Goal: Information Seeking & Learning: Stay updated

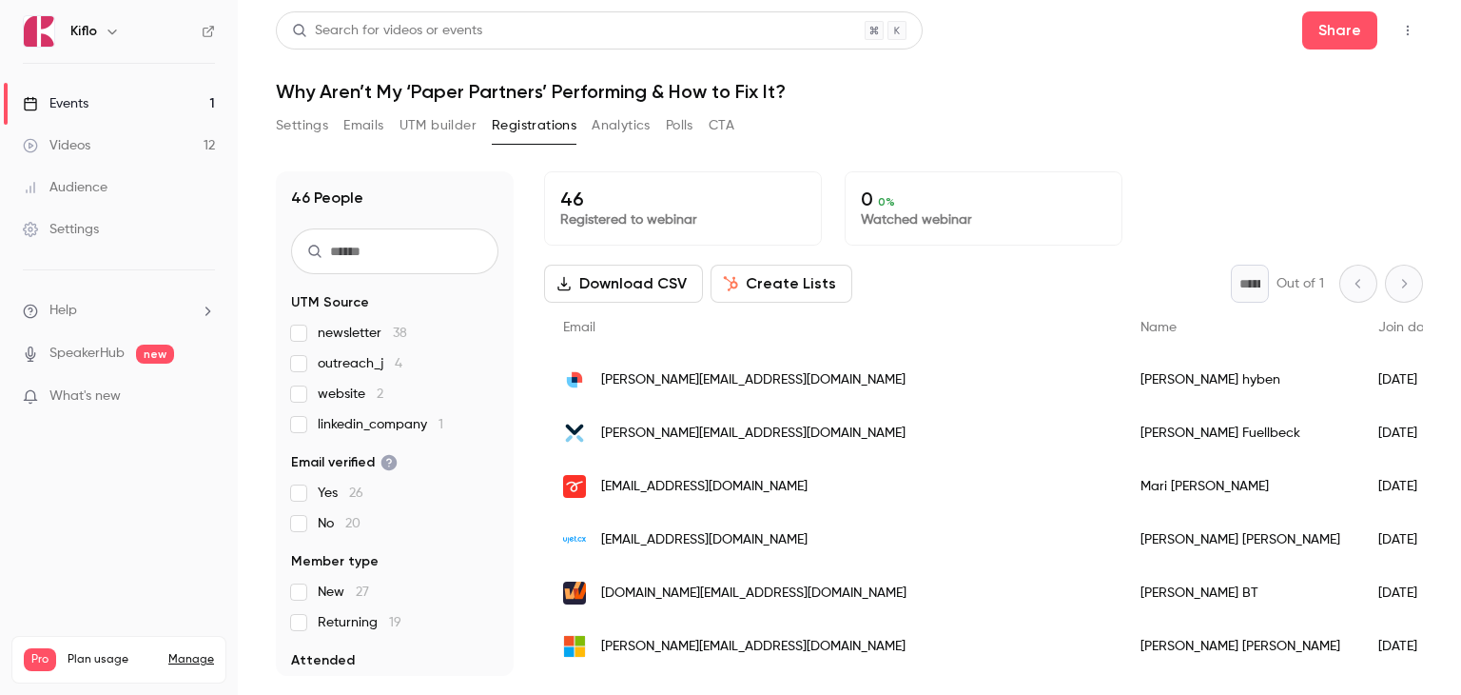
click at [110, 107] on link "Events 1" at bounding box center [119, 104] width 238 height 42
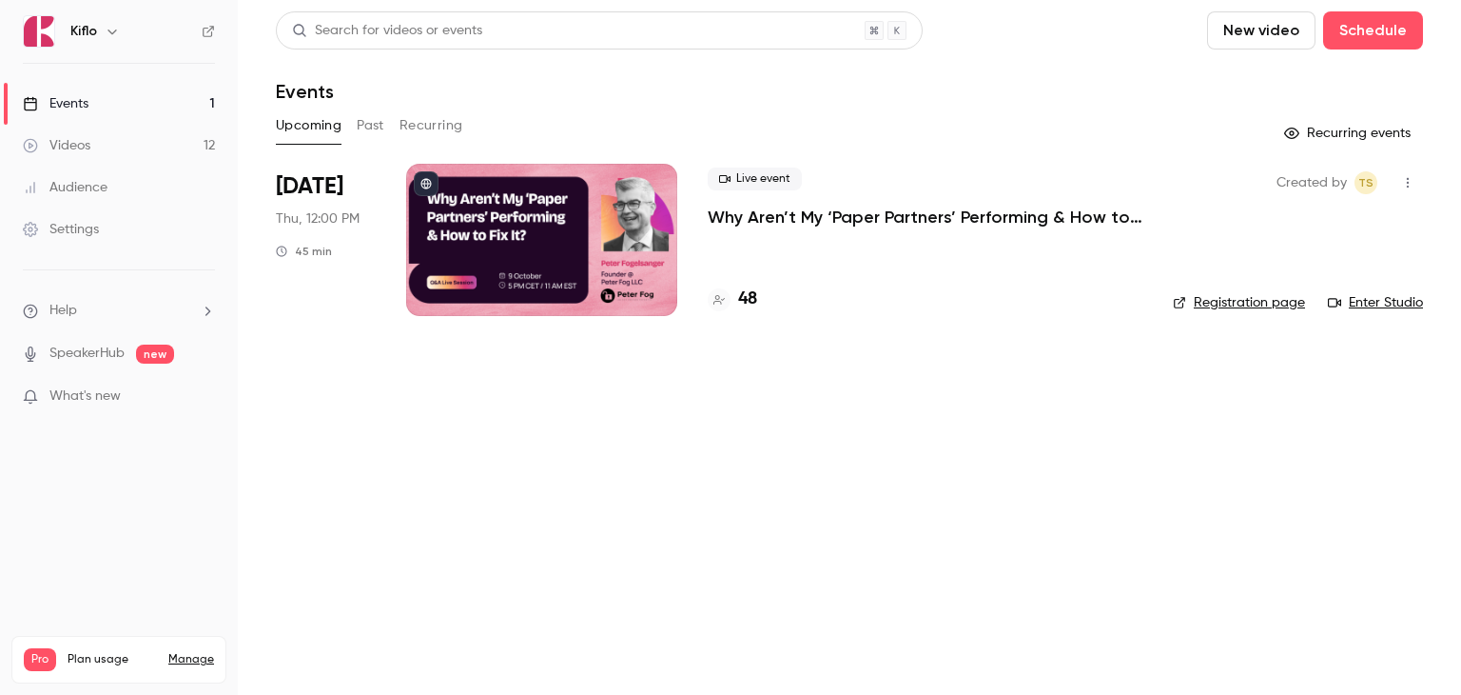
click at [371, 125] on button "Past" at bounding box center [371, 125] width 28 height 30
